Goal: Task Accomplishment & Management: Use online tool/utility

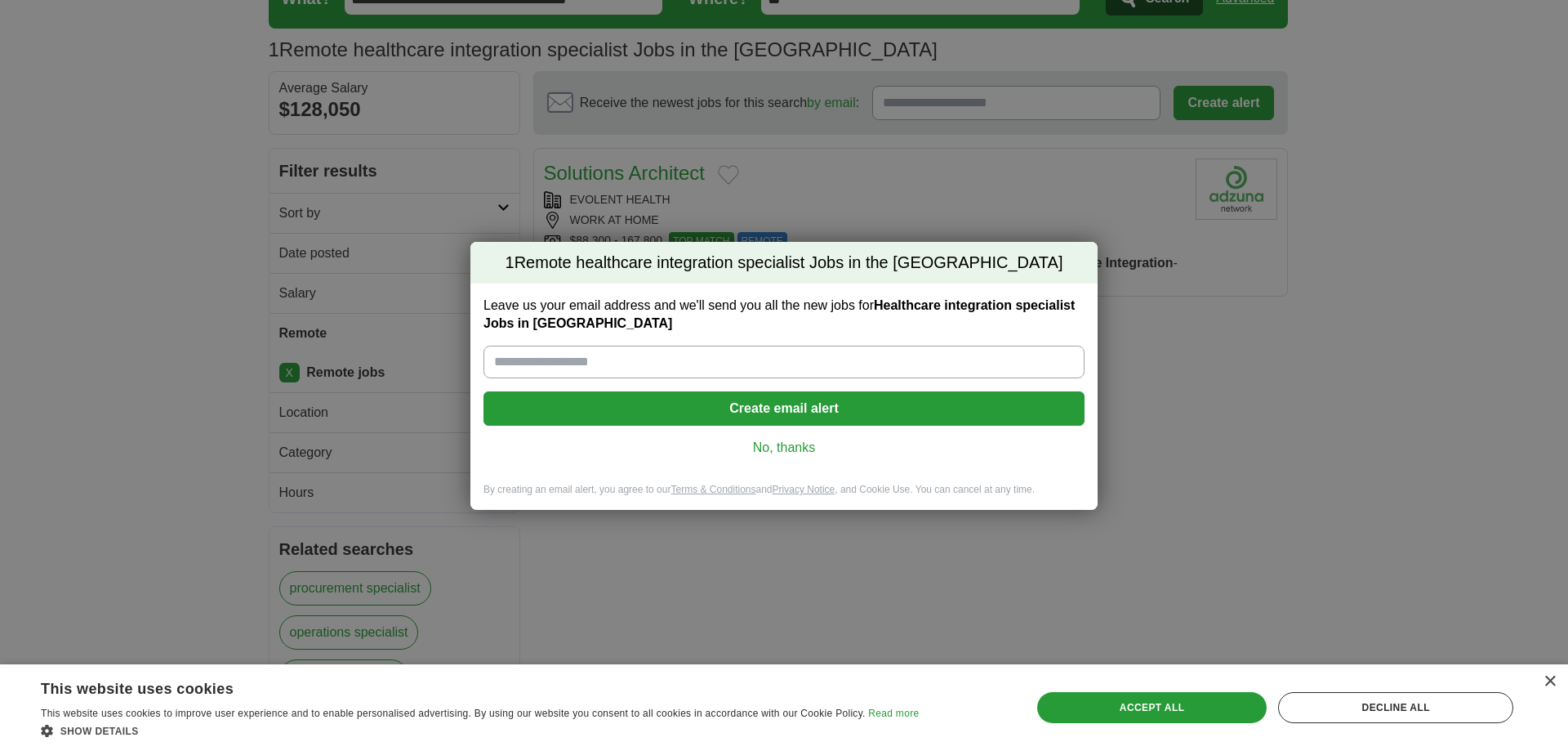
click at [801, 441] on link "No, thanks" at bounding box center [784, 447] width 575 height 18
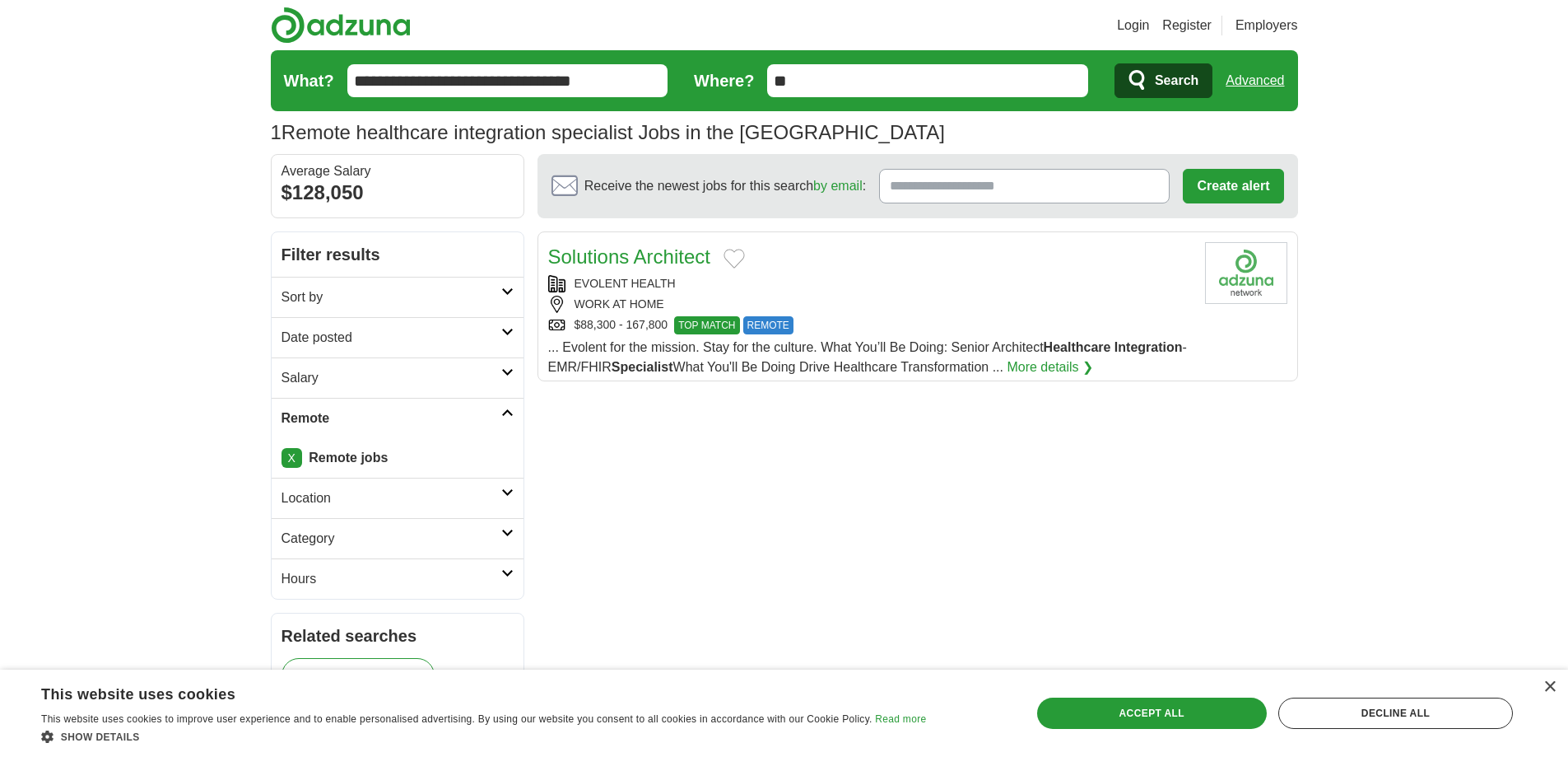
drag, startPoint x: 1153, startPoint y: 69, endPoint x: 1077, endPoint y: 93, distance: 79.7
click at [1154, 69] on button "Search" at bounding box center [1163, 81] width 98 height 34
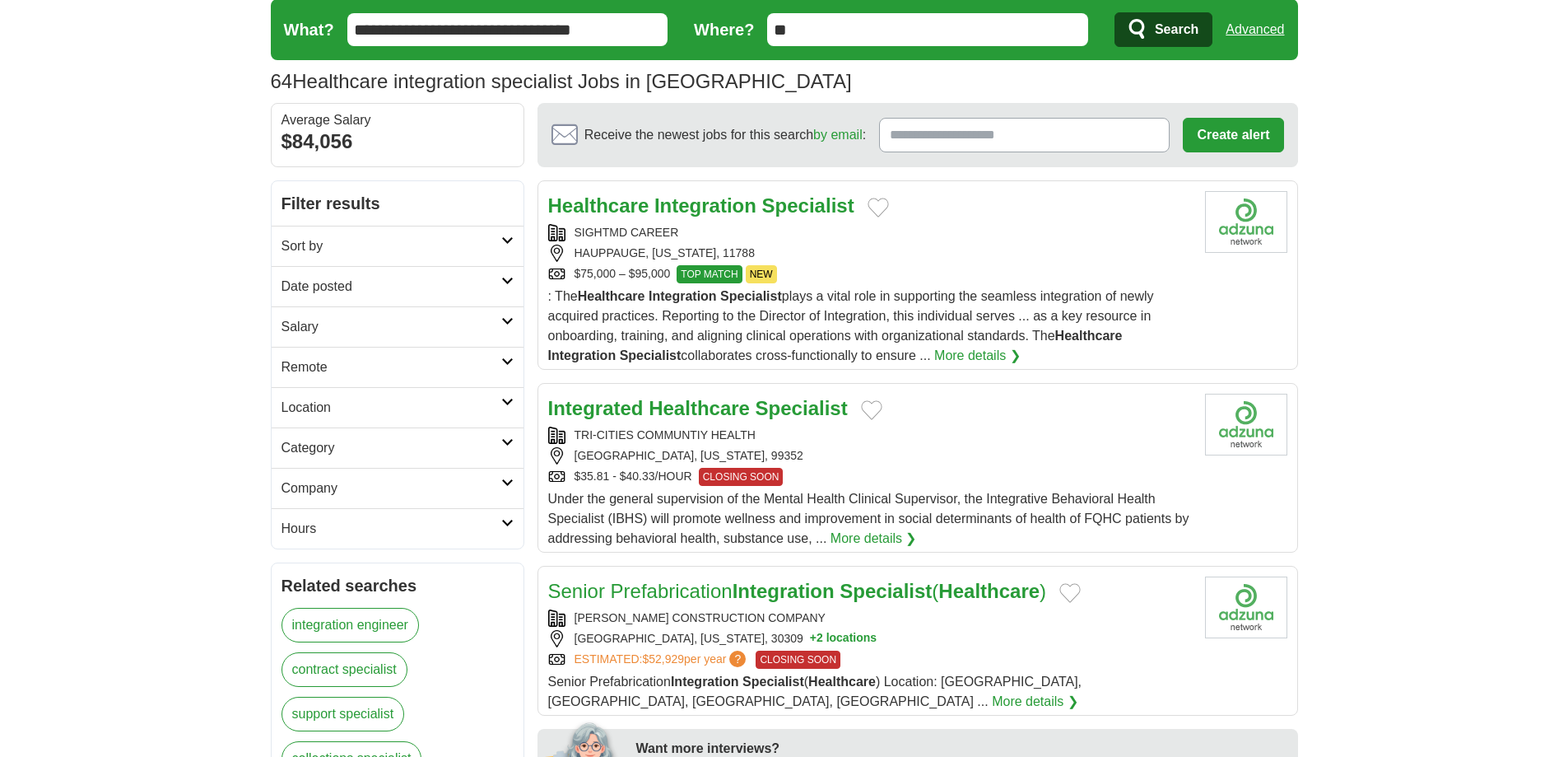
scroll to position [55, 0]
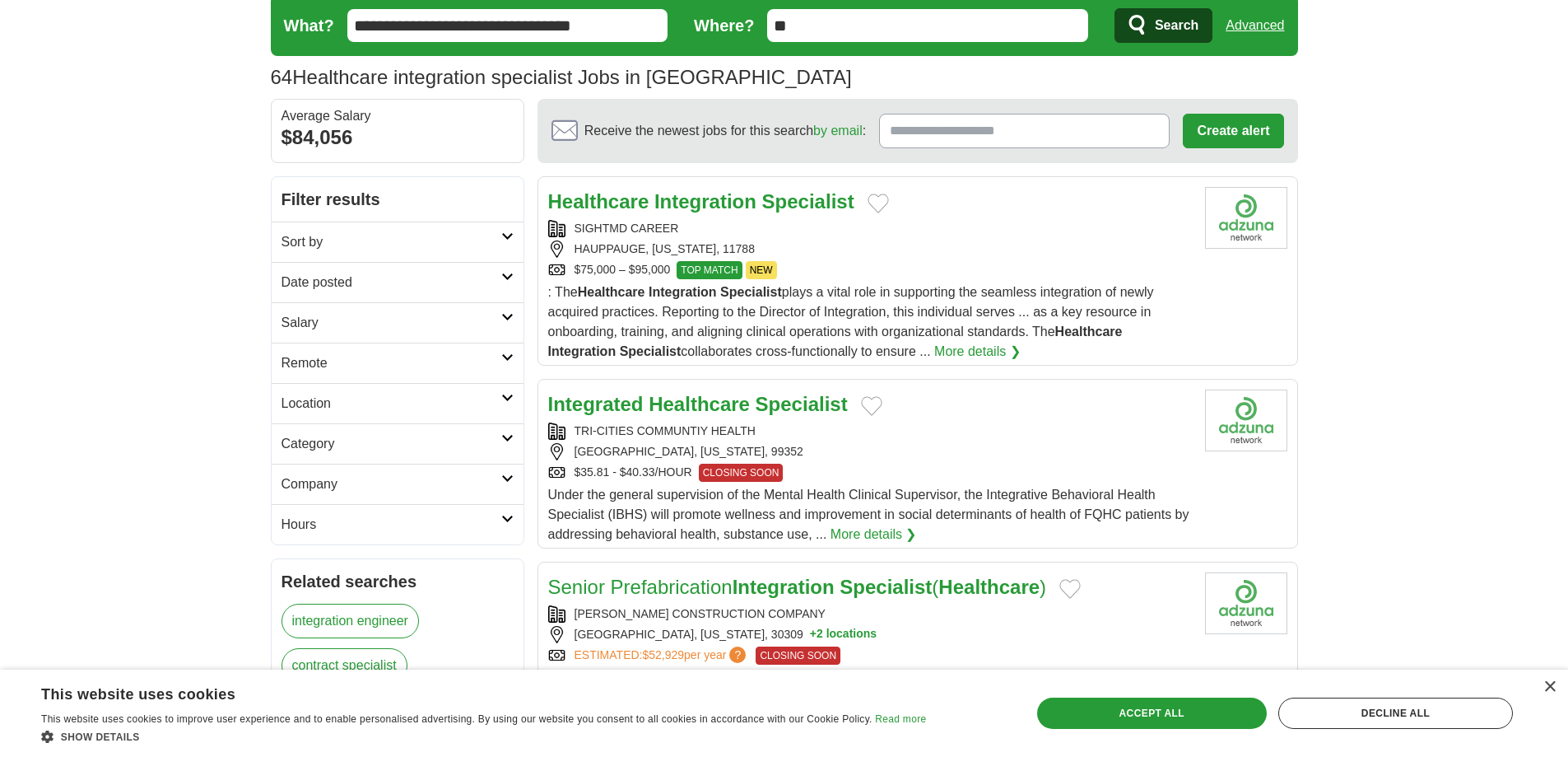
click at [502, 353] on icon at bounding box center [507, 357] width 12 height 9
click at [305, 400] on link "Remote jobs" at bounding box center [319, 402] width 74 height 14
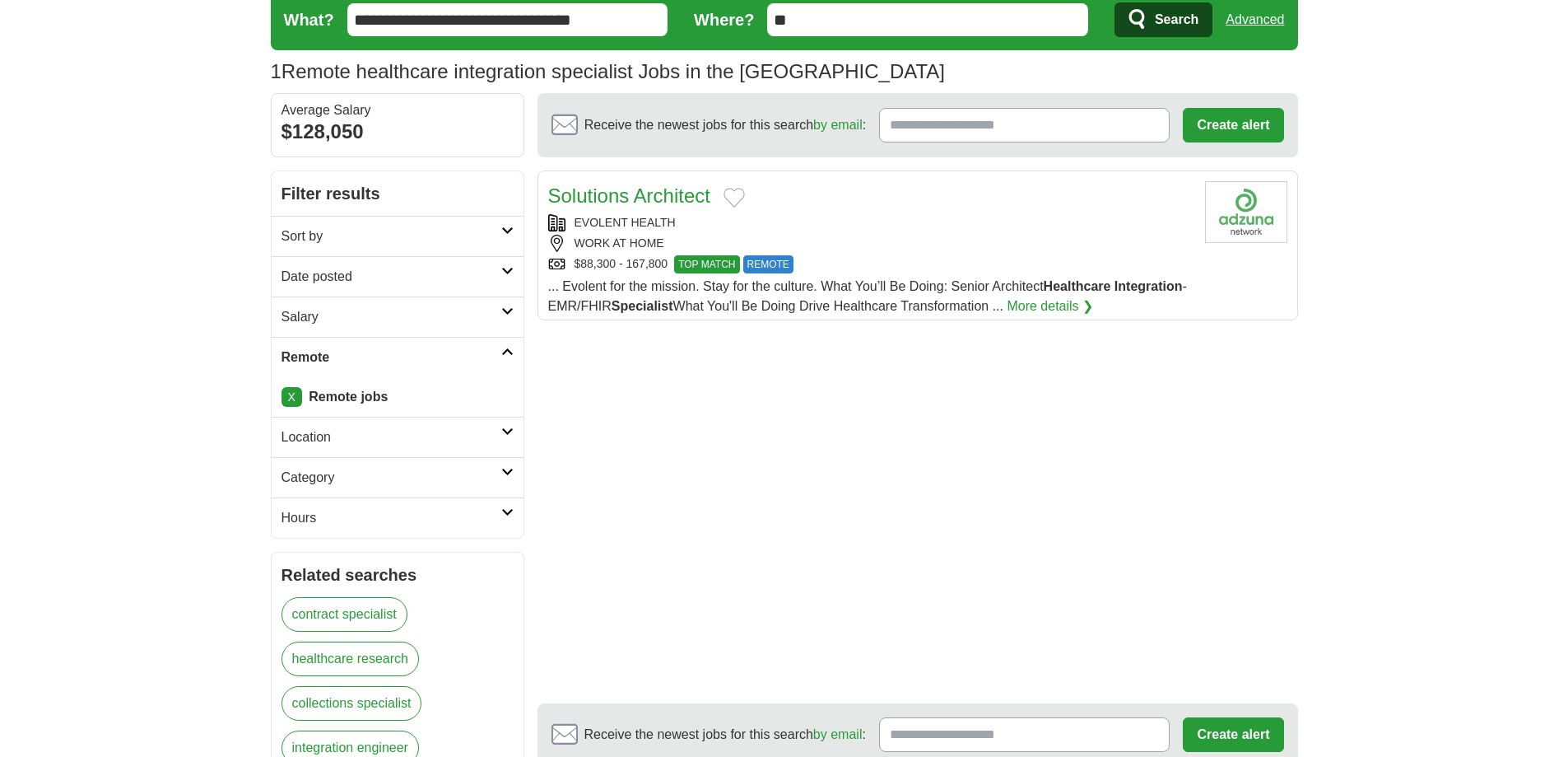
scroll to position [55, 0]
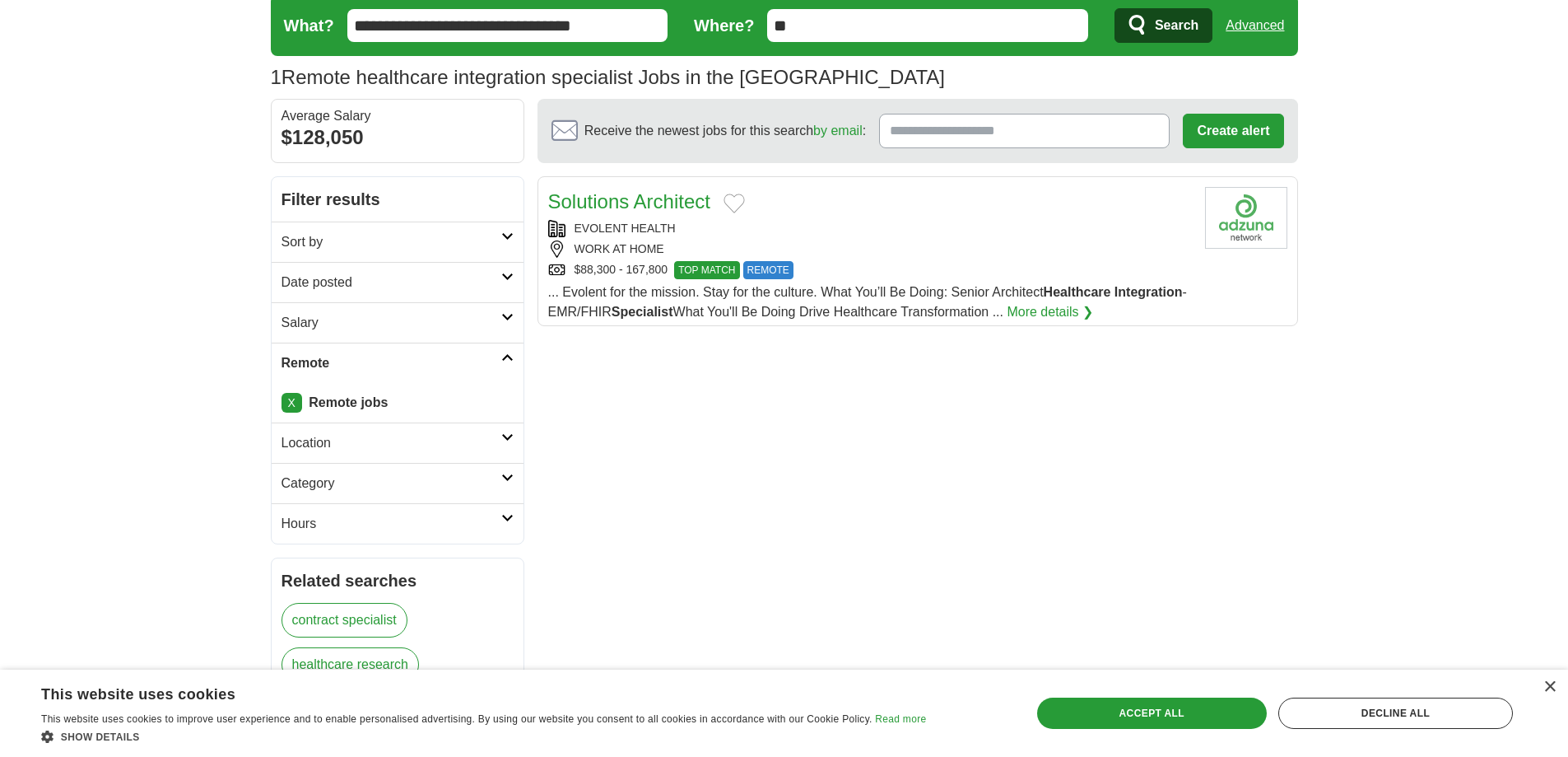
click at [1058, 305] on link "More details ❯" at bounding box center [1049, 312] width 86 height 20
